Goal: Task Accomplishment & Management: Use online tool/utility

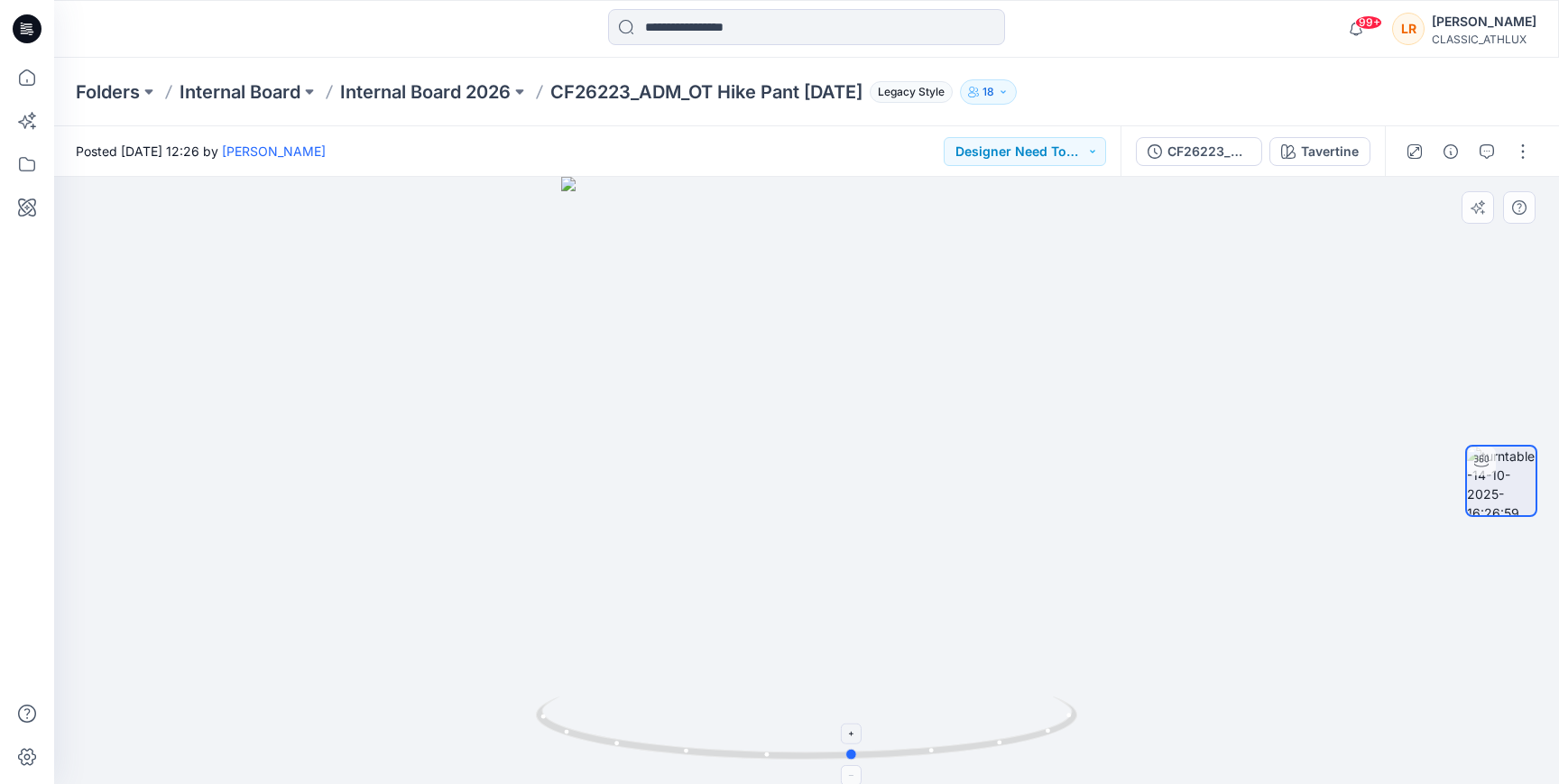
click at [860, 752] on icon at bounding box center [809, 730] width 546 height 68
drag, startPoint x: 1091, startPoint y: 144, endPoint x: 1092, endPoint y: 153, distance: 9.1
click at [1091, 144] on button "Designer Need To Review" at bounding box center [1025, 151] width 162 height 29
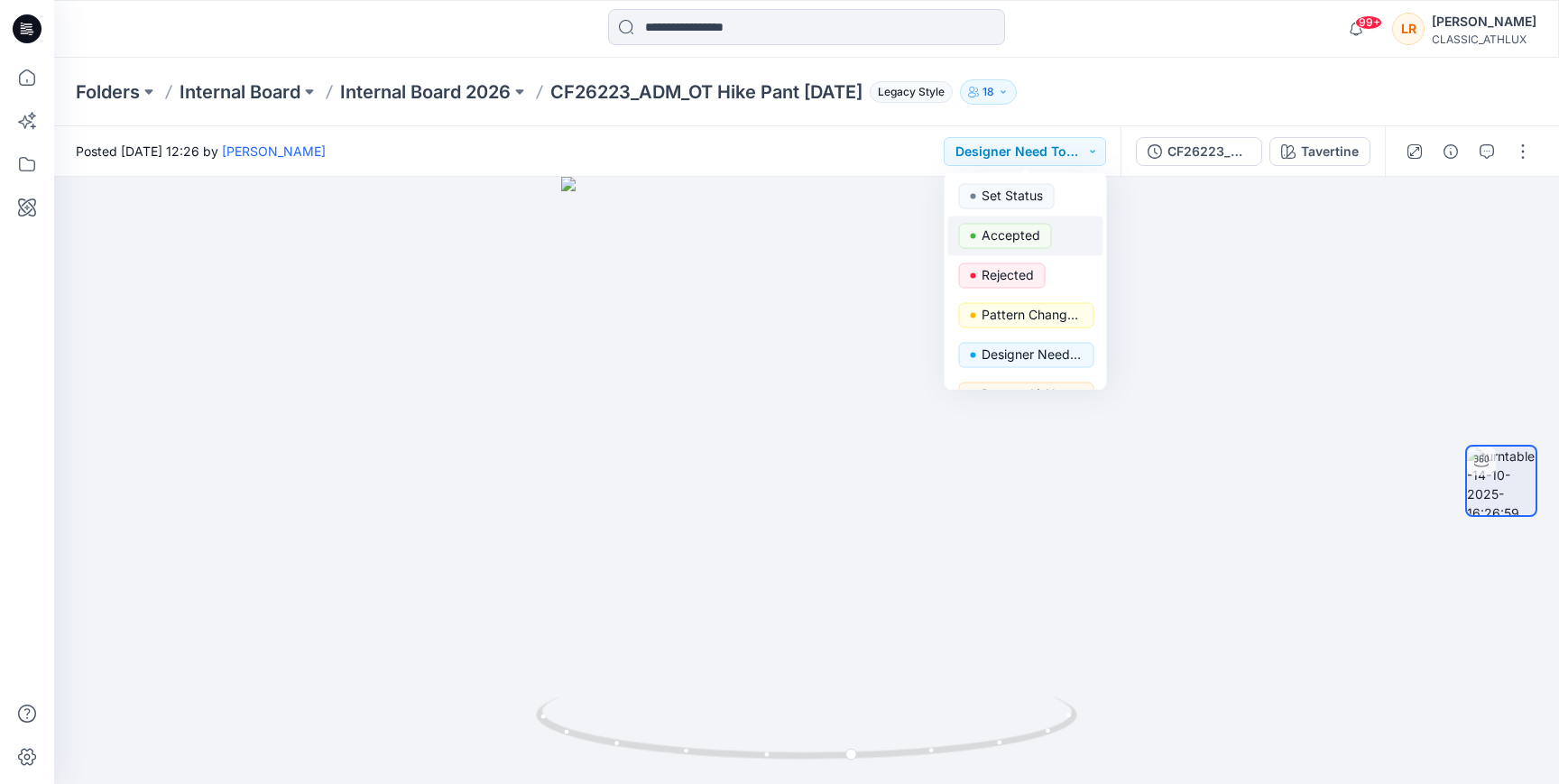
click at [1022, 238] on p "Accepted" at bounding box center [1012, 235] width 59 height 24
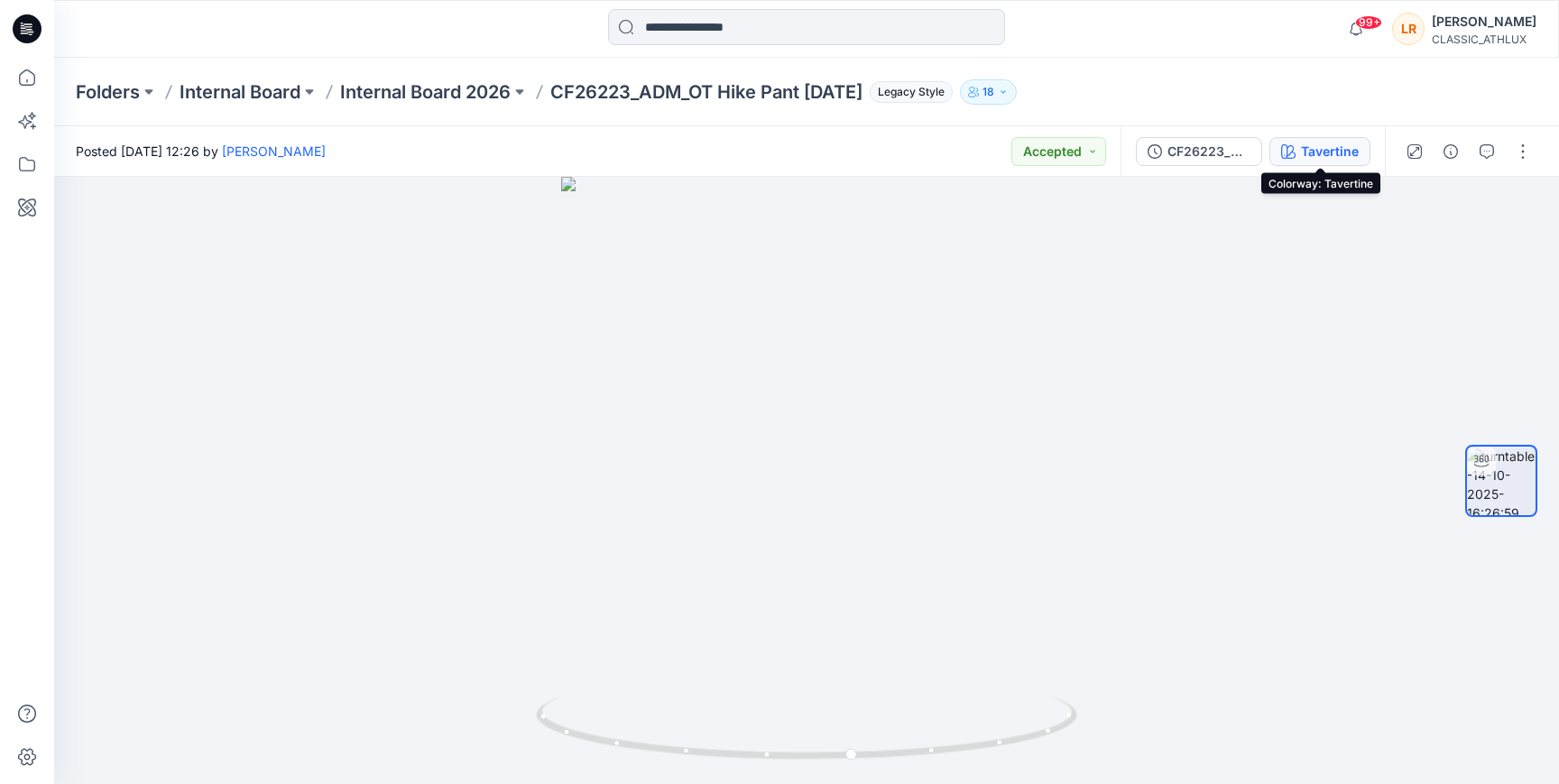
click at [1339, 149] on div "Tavertine" at bounding box center [1330, 151] width 58 height 20
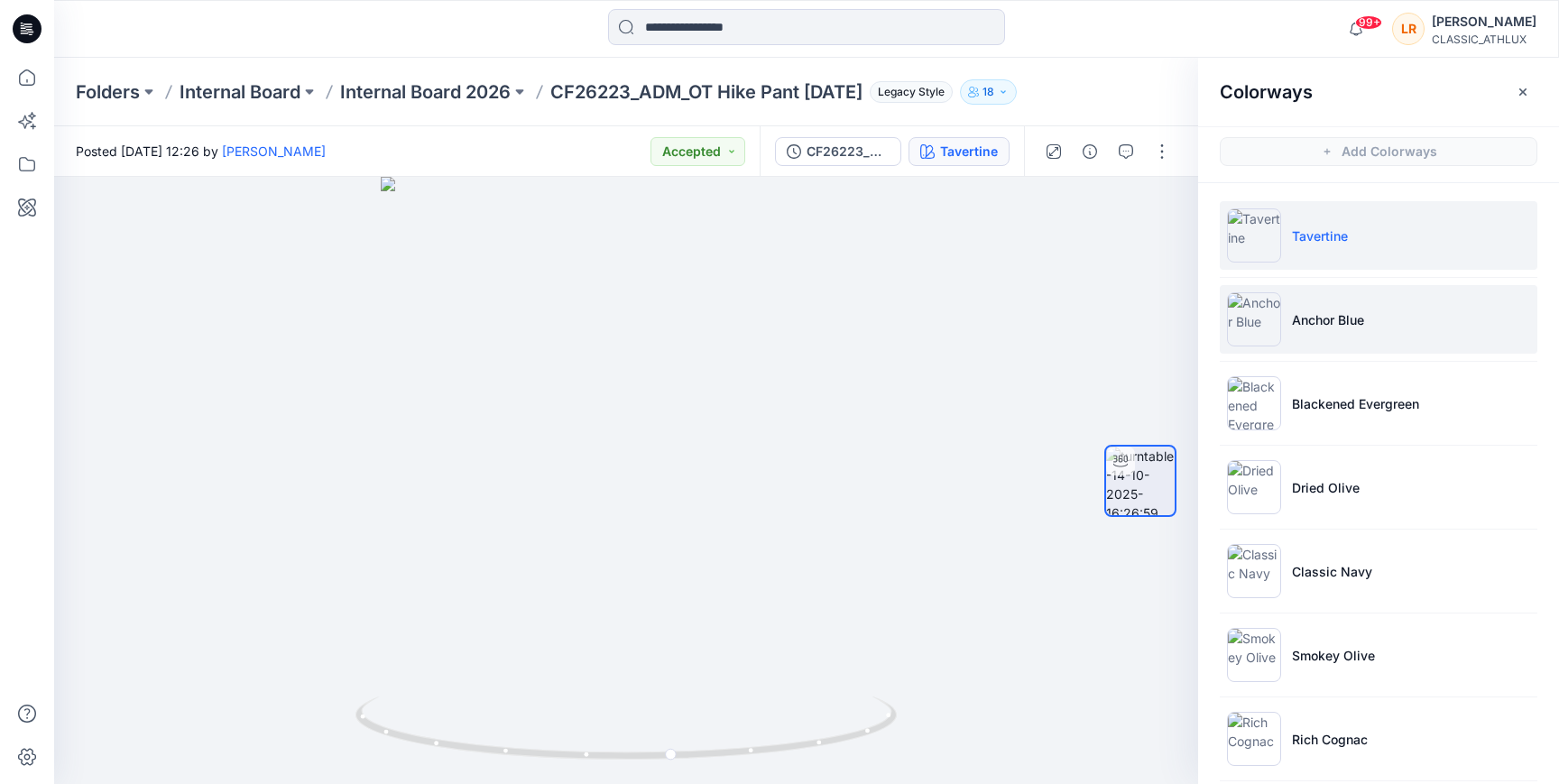
click at [1358, 317] on p "Anchor Blue" at bounding box center [1328, 319] width 72 height 19
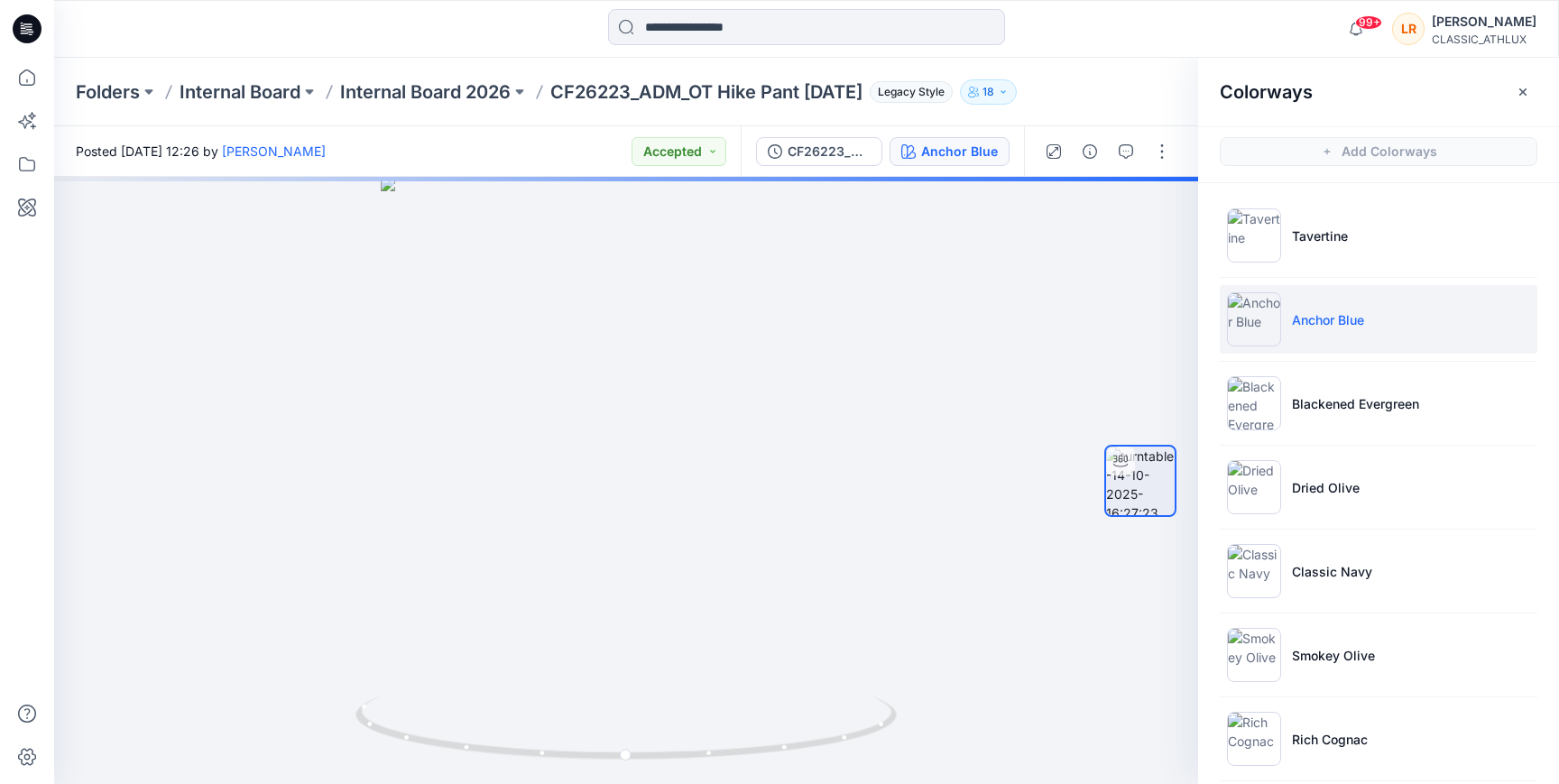
click at [1337, 319] on p "Anchor Blue" at bounding box center [1328, 319] width 72 height 19
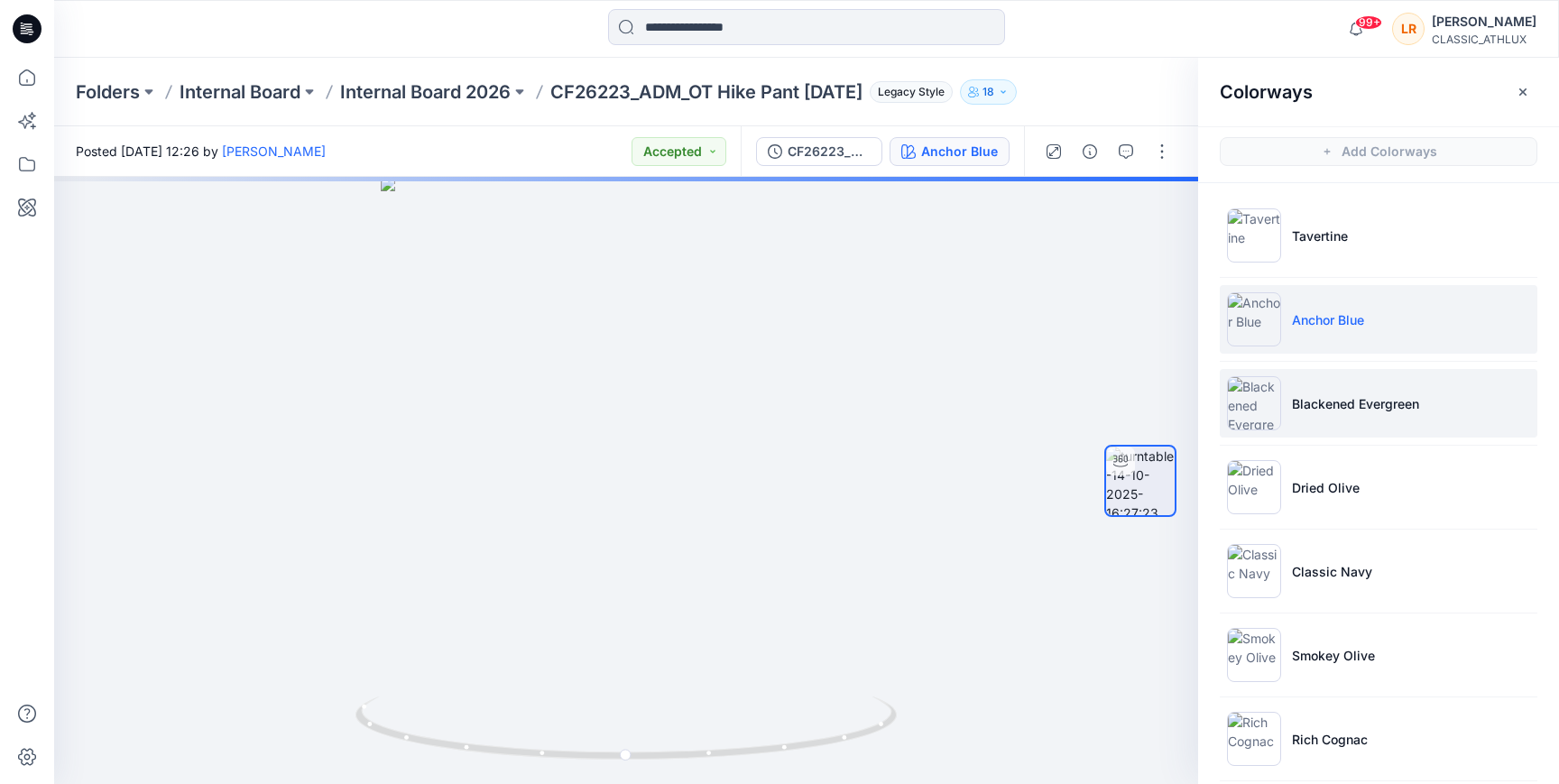
click at [1346, 401] on p "Blackened Evergreen" at bounding box center [1355, 403] width 127 height 19
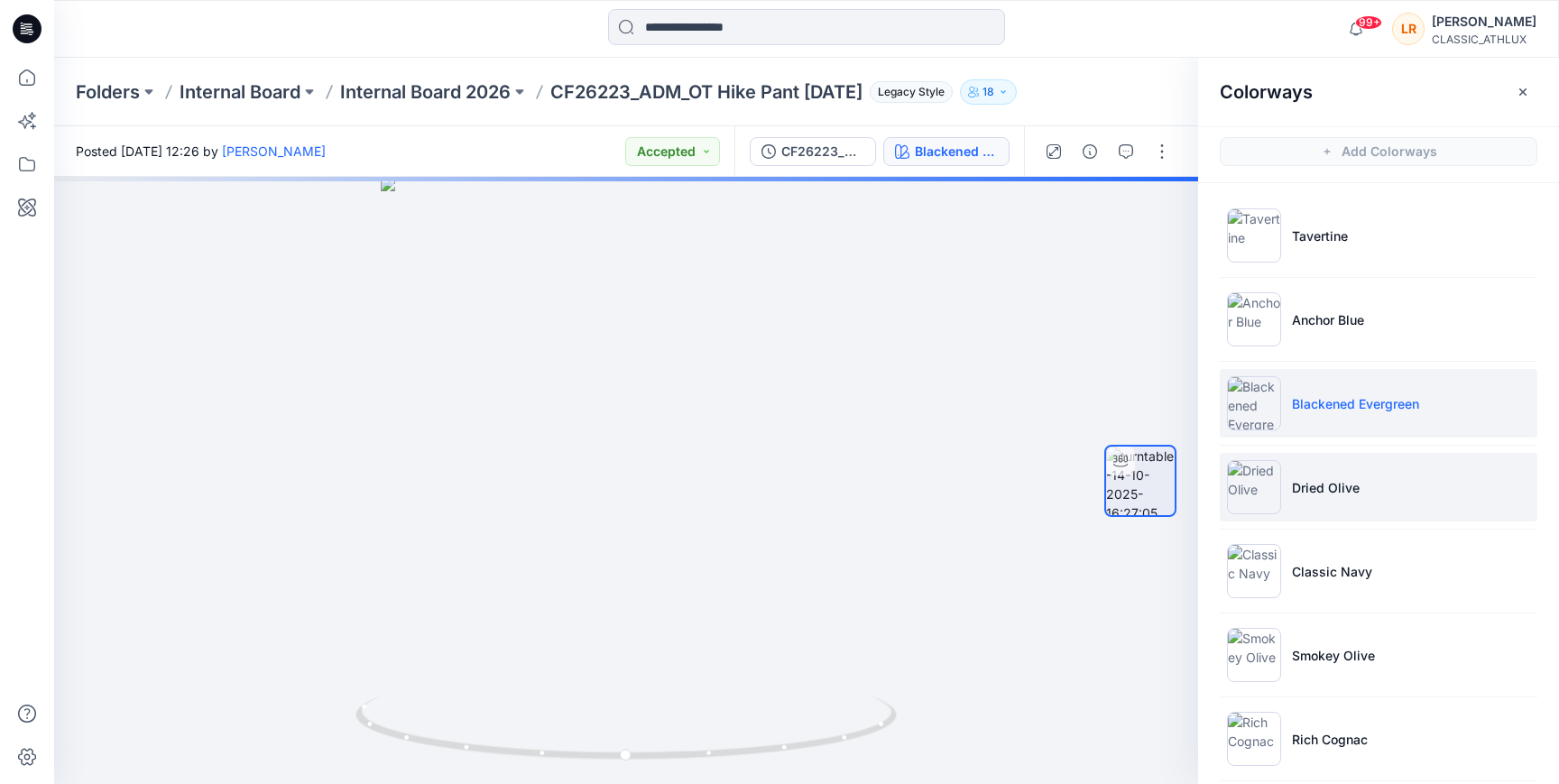
click at [1325, 484] on p "Dried Olive" at bounding box center [1326, 487] width 68 height 19
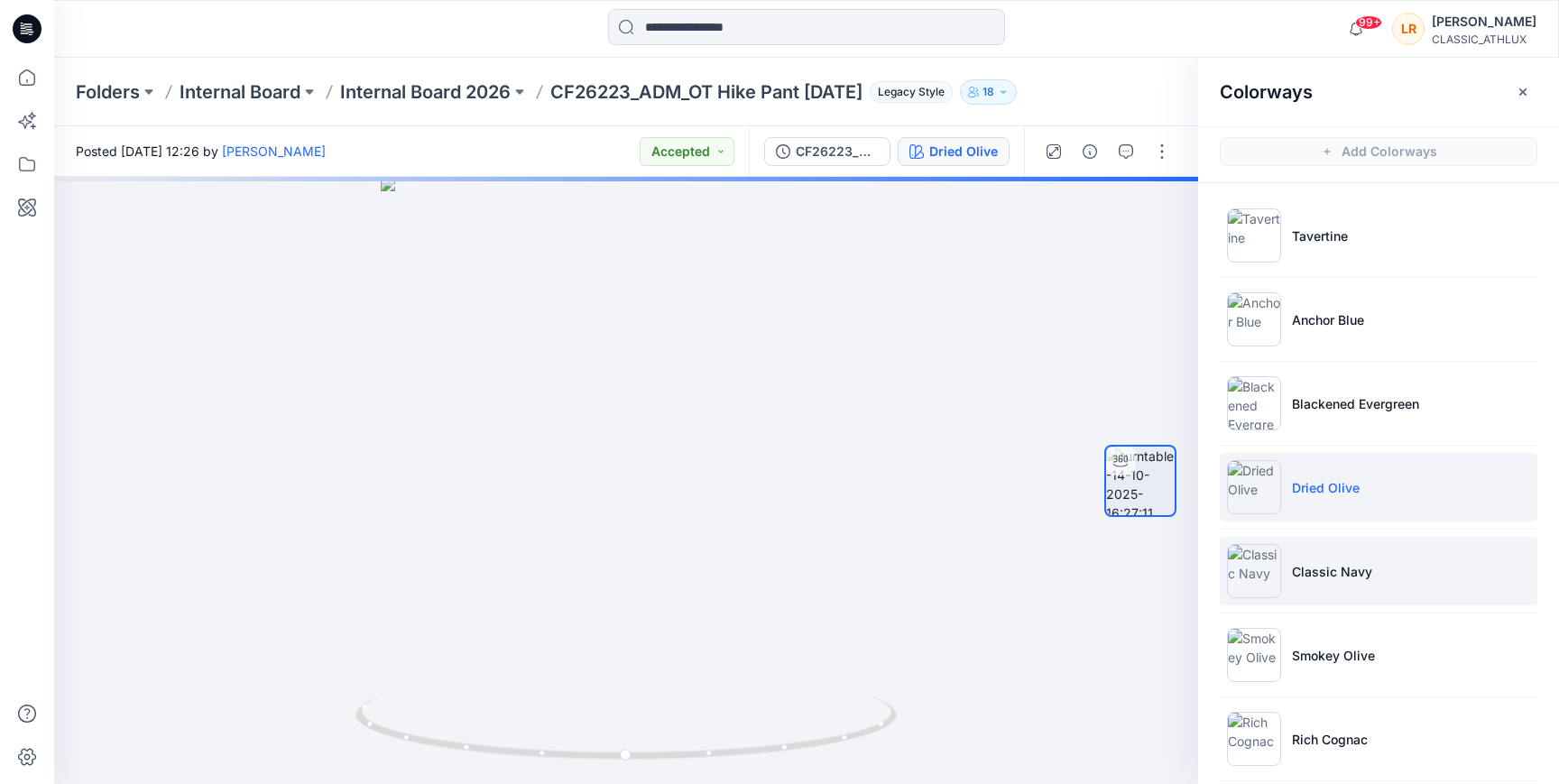
click at [1313, 572] on p "Classic Navy" at bounding box center [1333, 571] width 81 height 19
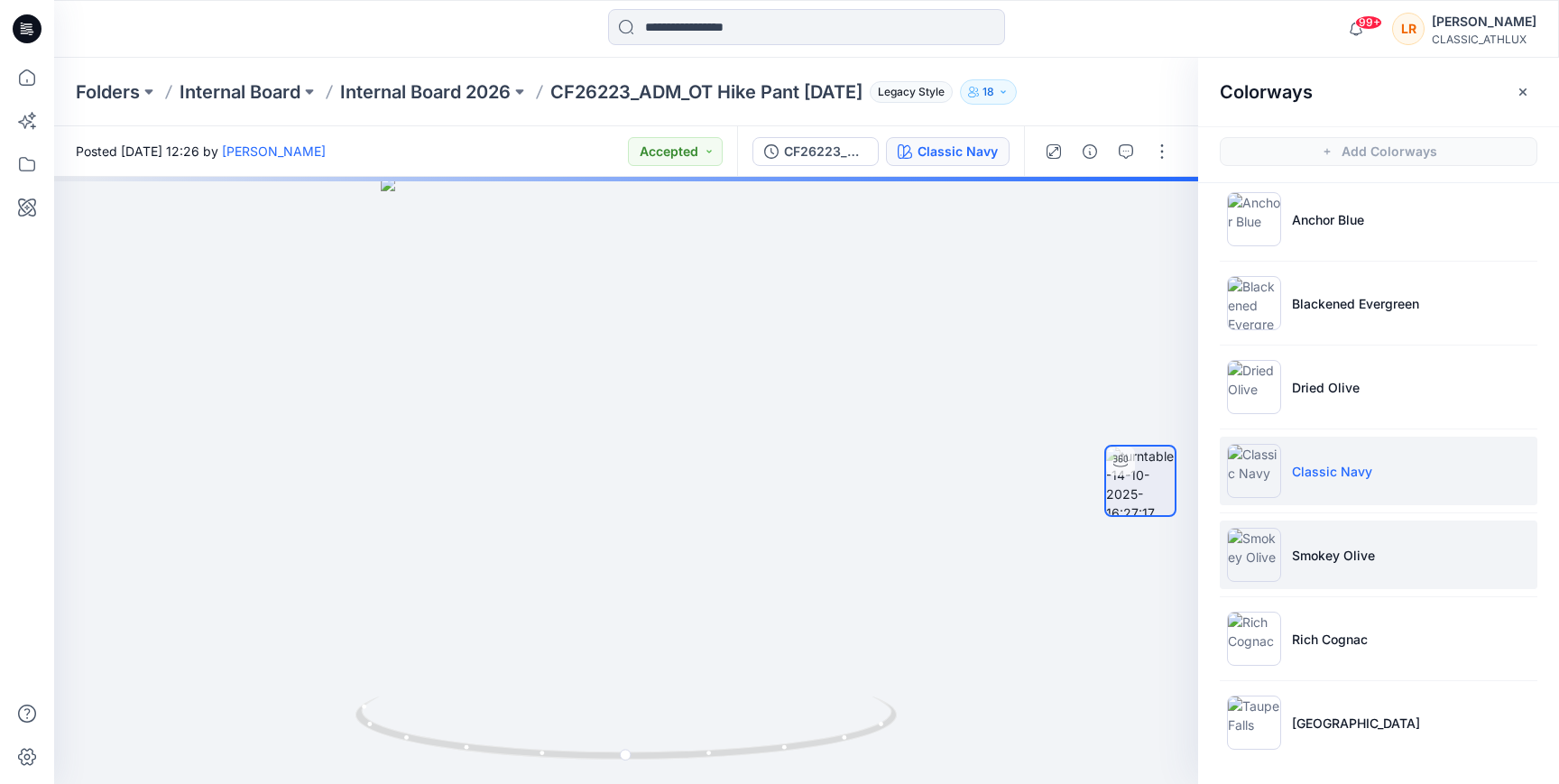
scroll to position [100, 0]
click at [1316, 551] on p "Smokey Olive" at bounding box center [1334, 555] width 83 height 19
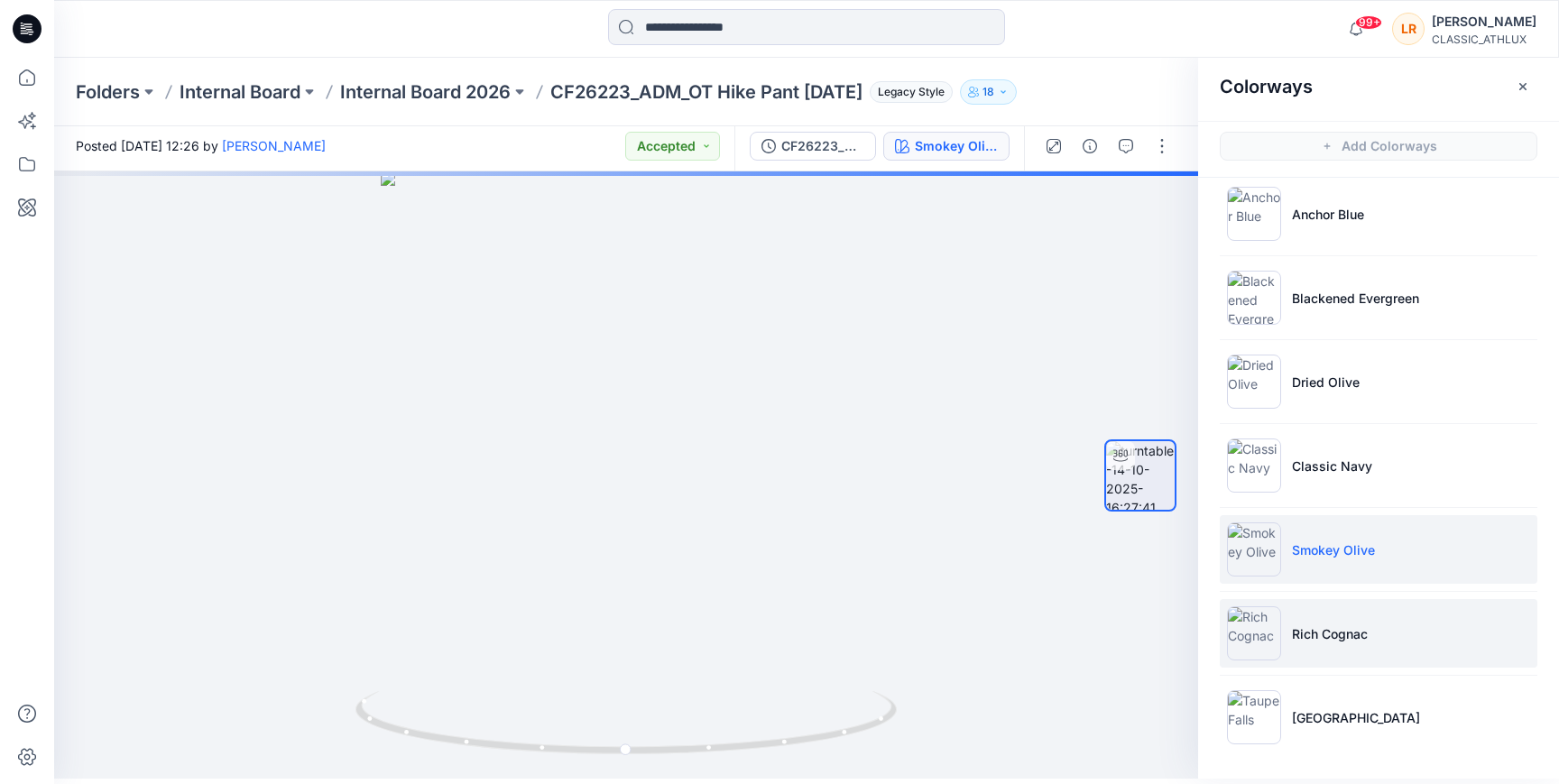
scroll to position [7, 1]
click at [1341, 640] on p "Rich Cognac" at bounding box center [1330, 633] width 76 height 19
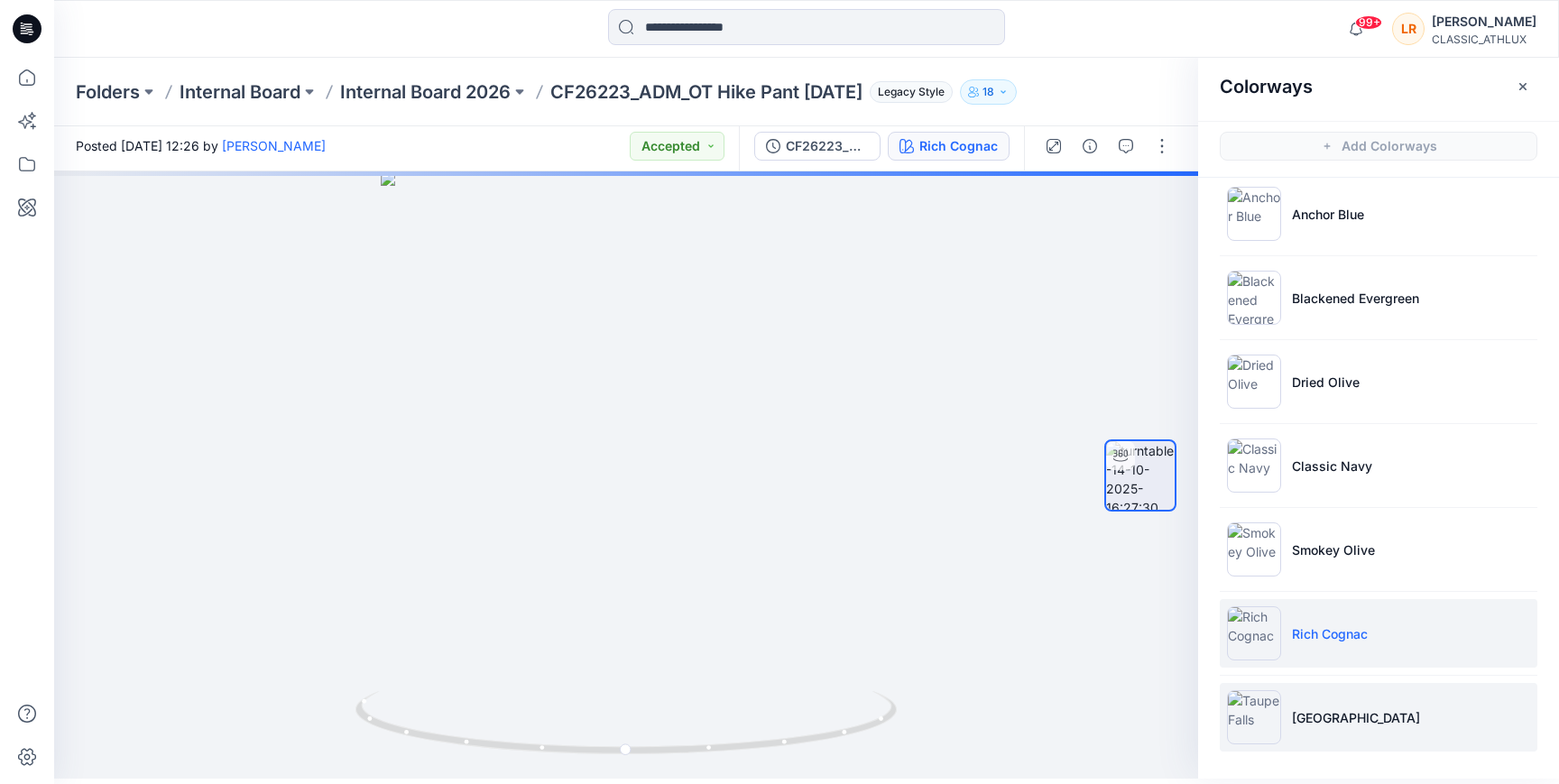
scroll to position [6, 0]
click at [1337, 708] on p "[GEOGRAPHIC_DATA]" at bounding box center [1356, 717] width 128 height 19
